Goal: Navigation & Orientation: Find specific page/section

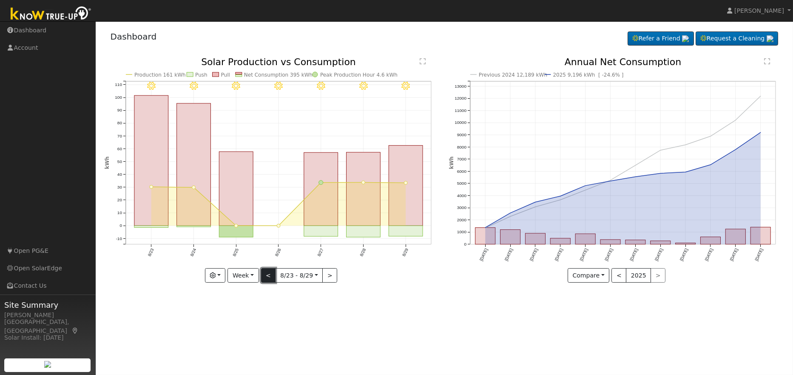
click at [266, 274] on button "<" at bounding box center [268, 275] width 15 height 14
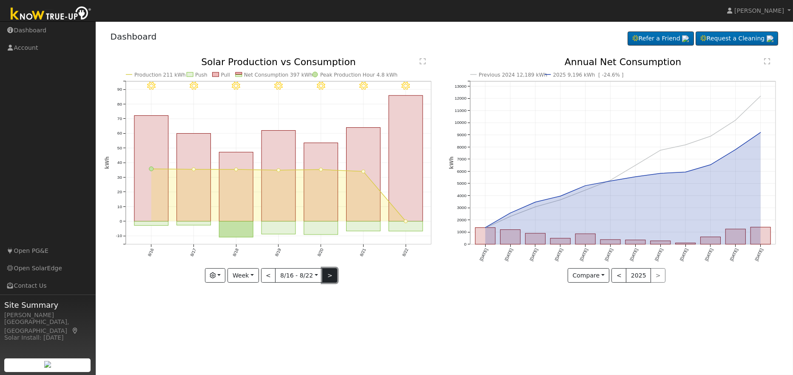
click at [327, 272] on button ">" at bounding box center [329, 275] width 15 height 14
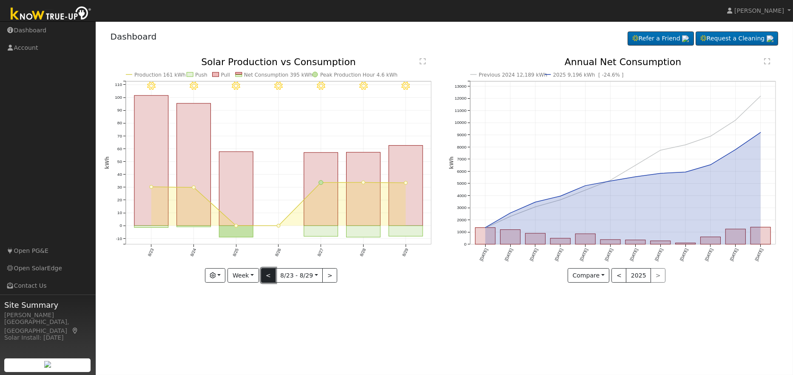
click at [270, 273] on button "<" at bounding box center [268, 275] width 15 height 14
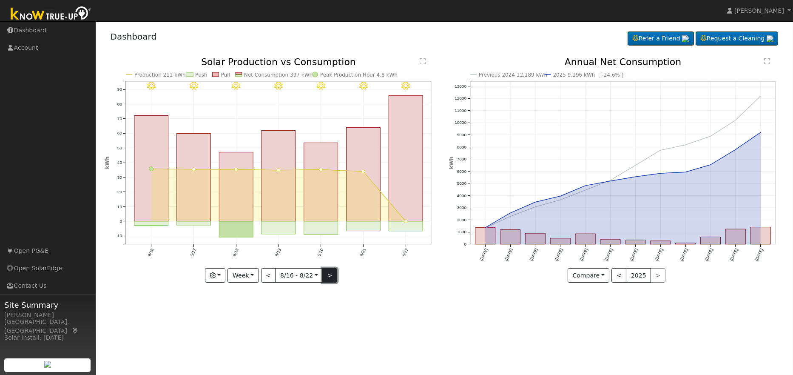
click at [327, 273] on button ">" at bounding box center [329, 275] width 15 height 14
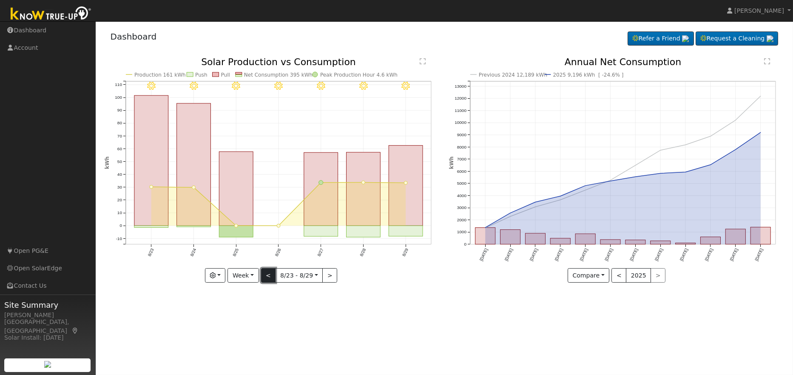
click at [270, 275] on button "<" at bounding box center [268, 275] width 15 height 14
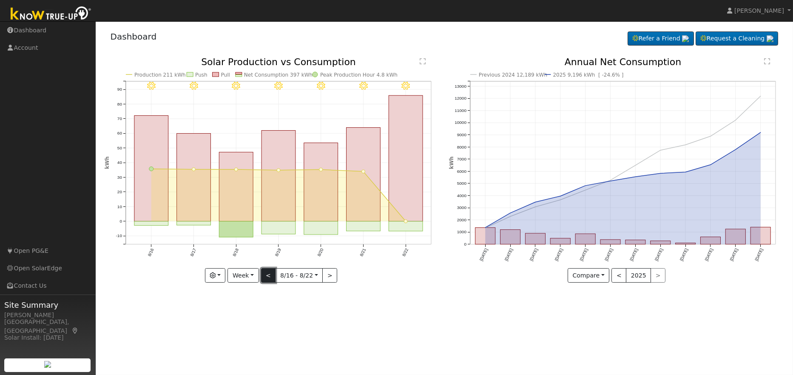
click at [267, 274] on button "<" at bounding box center [268, 275] width 15 height 14
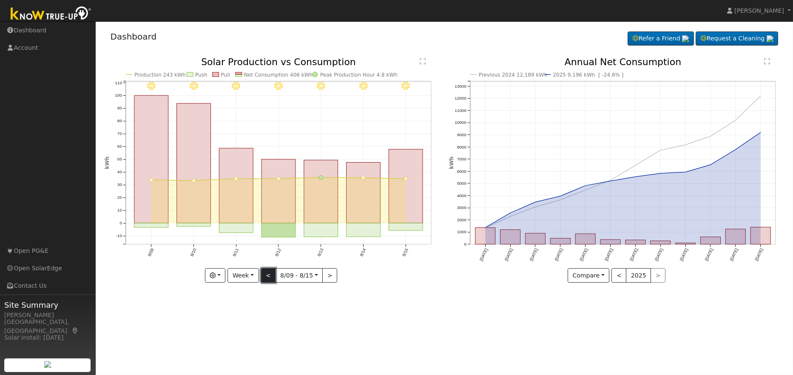
click at [267, 274] on button "<" at bounding box center [268, 275] width 15 height 14
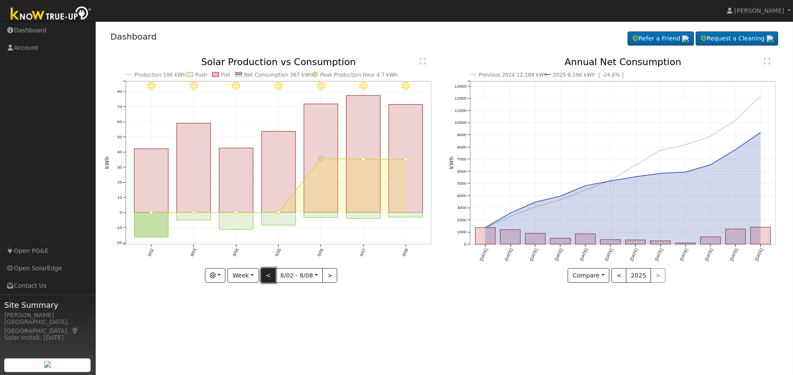
click at [267, 274] on button "<" at bounding box center [268, 275] width 15 height 14
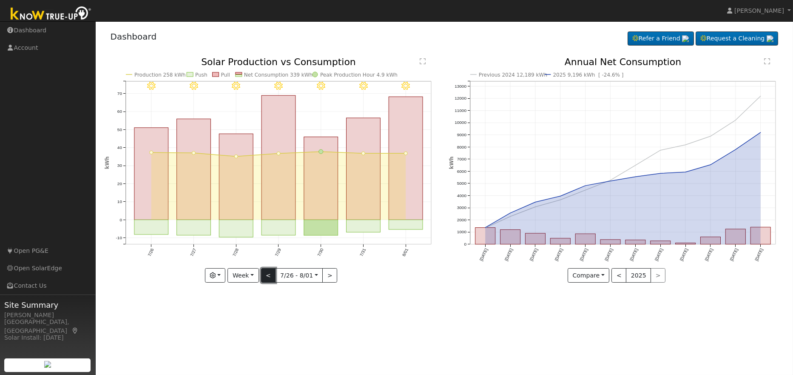
click at [267, 274] on button "<" at bounding box center [268, 275] width 15 height 14
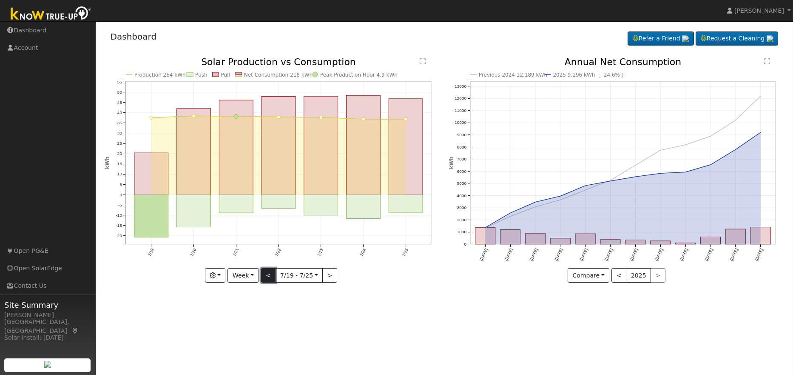
click at [267, 274] on button "<" at bounding box center [268, 275] width 15 height 14
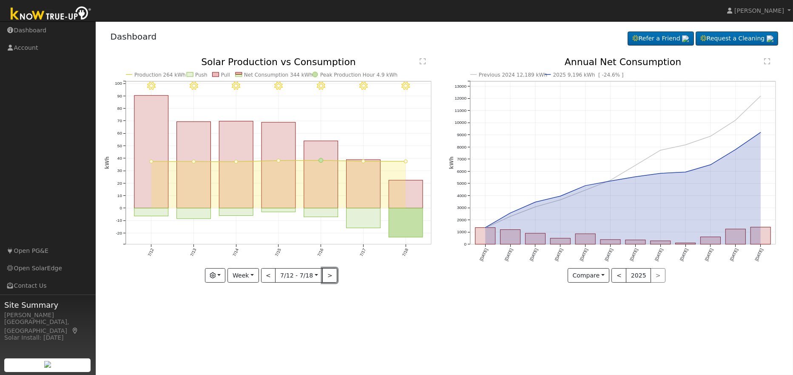
click at [325, 275] on button ">" at bounding box center [329, 275] width 15 height 14
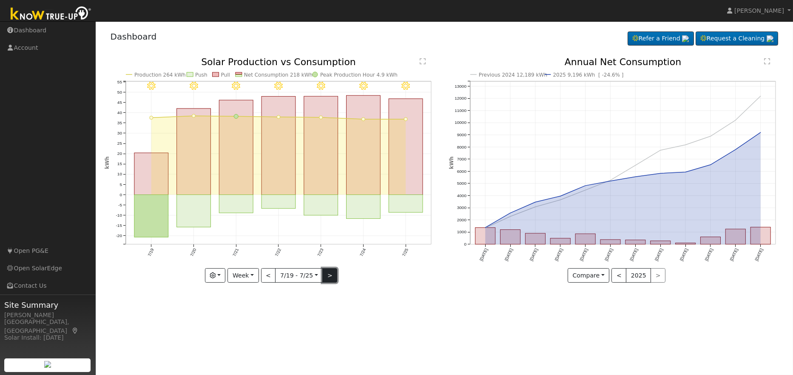
click at [327, 275] on button ">" at bounding box center [329, 275] width 15 height 14
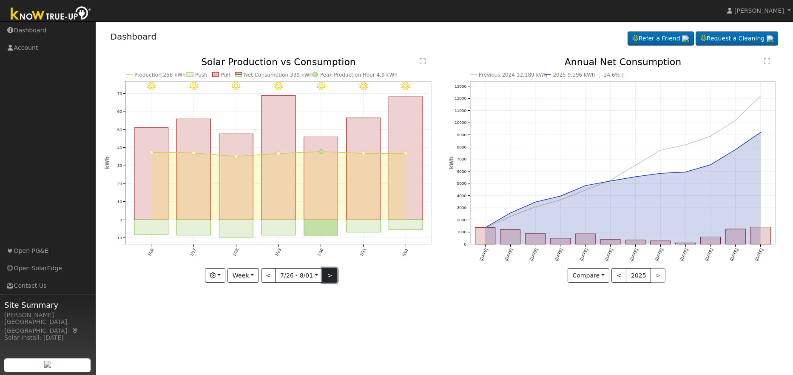
click at [327, 275] on button ">" at bounding box center [329, 275] width 15 height 14
type input "2025-08-02"
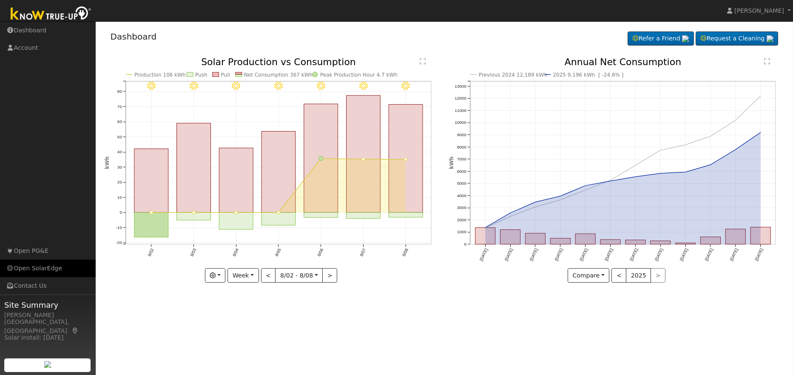
click at [55, 269] on link "Open SolarEdge" at bounding box center [48, 267] width 96 height 17
click at [28, 250] on link "Open PG&E" at bounding box center [48, 250] width 96 height 17
